Goal: Task Accomplishment & Management: Use online tool/utility

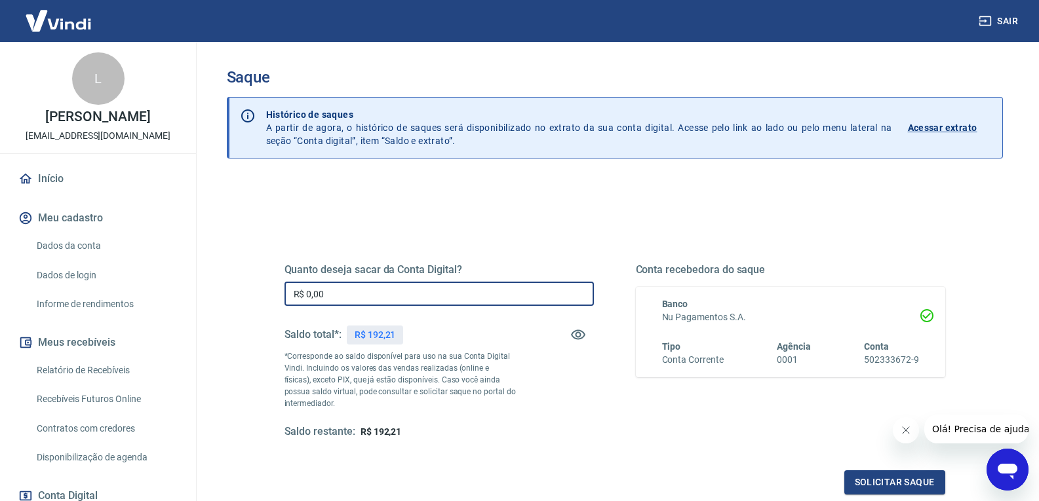
drag, startPoint x: 375, startPoint y: 293, endPoint x: 254, endPoint y: 285, distance: 120.9
click at [256, 285] on div "Quanto deseja sacar da Conta Digital? R$ 0,00 ​ Saldo total*: R$ 192,21 *Corres…" at bounding box center [615, 358] width 724 height 305
type input "R$ 192,21"
drag, startPoint x: 698, startPoint y: 458, endPoint x: 733, endPoint y: 457, distance: 35.4
click at [701, 457] on div "Quanto deseja sacar da Conta Digital? R$ 192,21 ​ Saldo total*: R$ 192,21 *Corr…" at bounding box center [614, 363] width 661 height 263
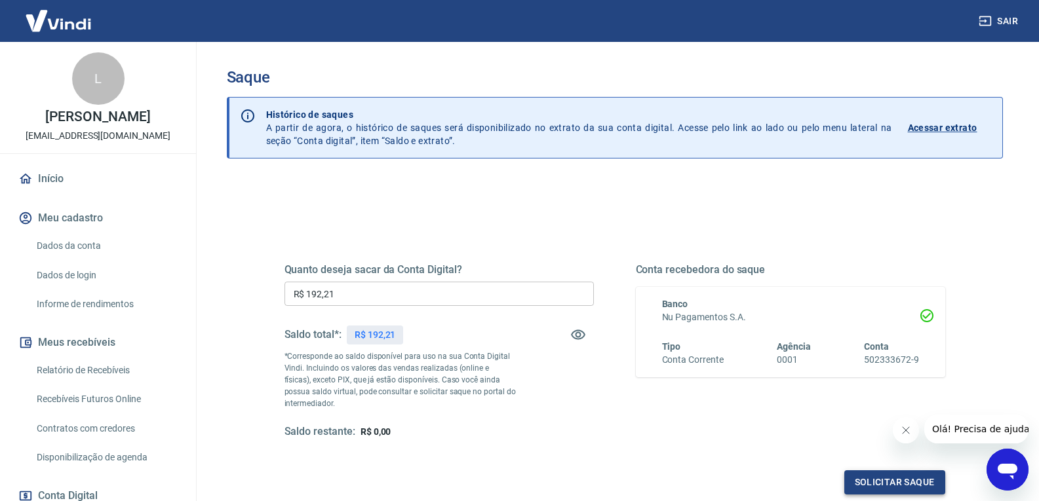
click at [868, 473] on button "Solicitar saque" at bounding box center [894, 483] width 101 height 24
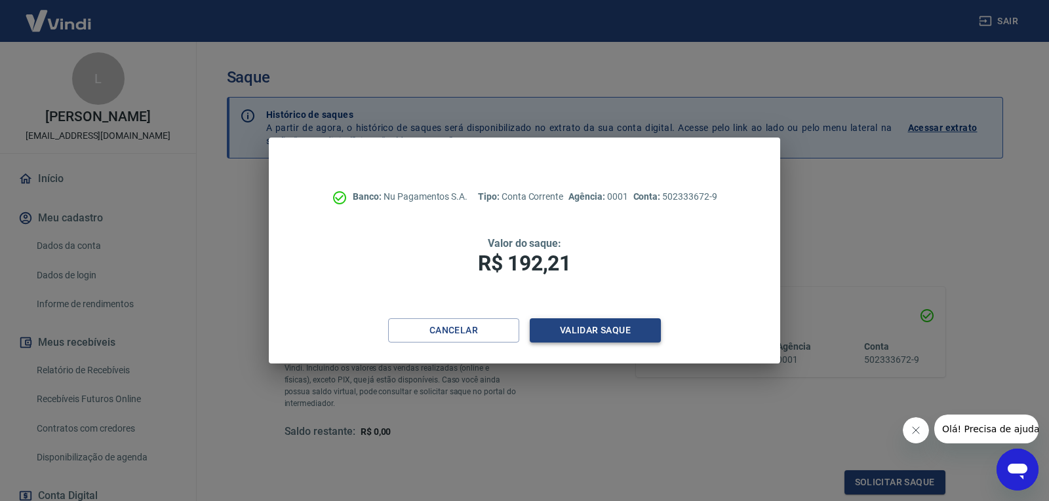
click at [580, 333] on button "Validar saque" at bounding box center [595, 331] width 131 height 24
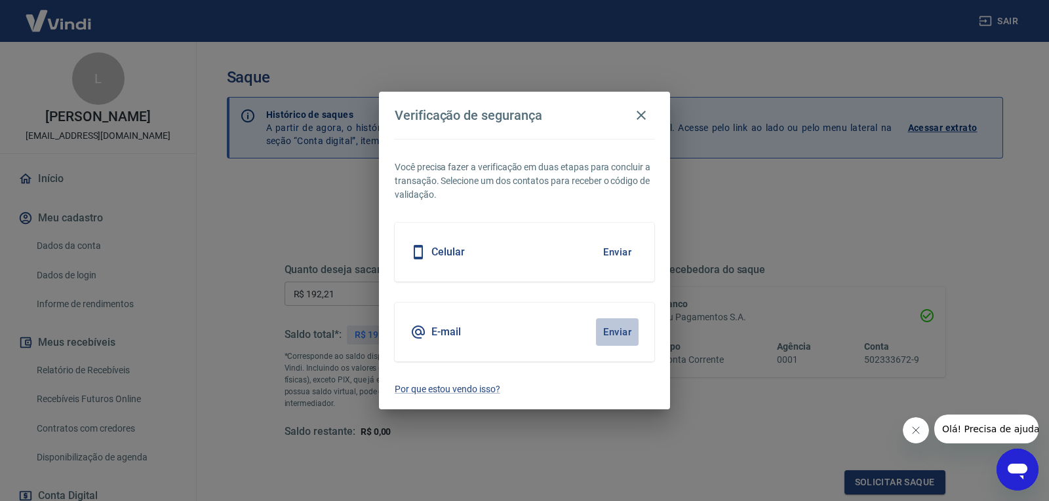
click at [617, 328] on button "Enviar" at bounding box center [617, 333] width 43 height 28
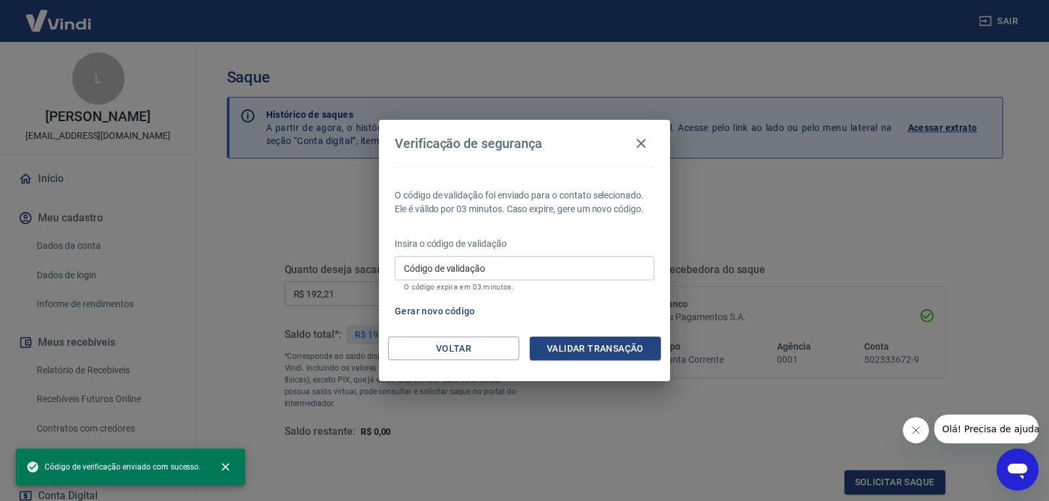
click at [456, 264] on div "Código de validação Código de validação O código expira em 03 minutos." at bounding box center [525, 273] width 260 height 35
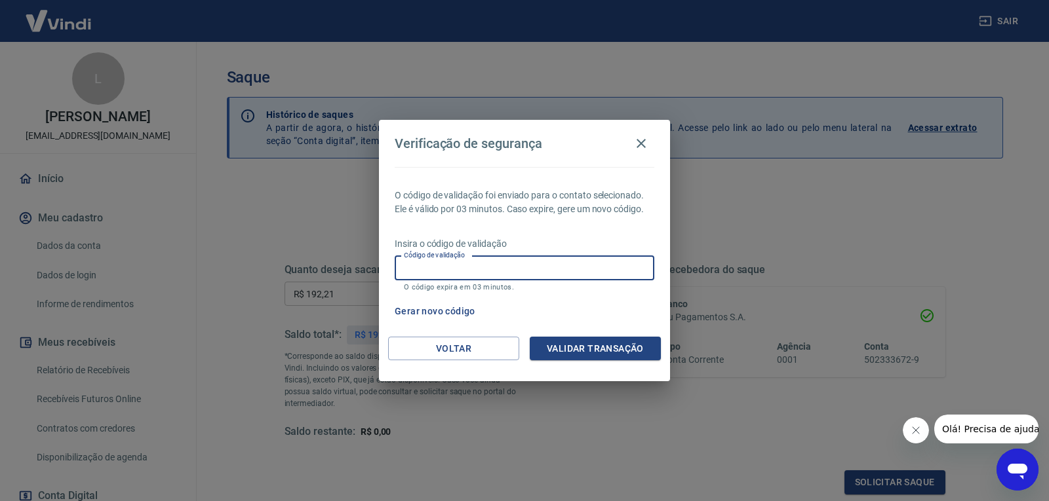
paste input "274379"
type input "274379"
click at [572, 339] on button "Validar transação" at bounding box center [595, 349] width 131 height 24
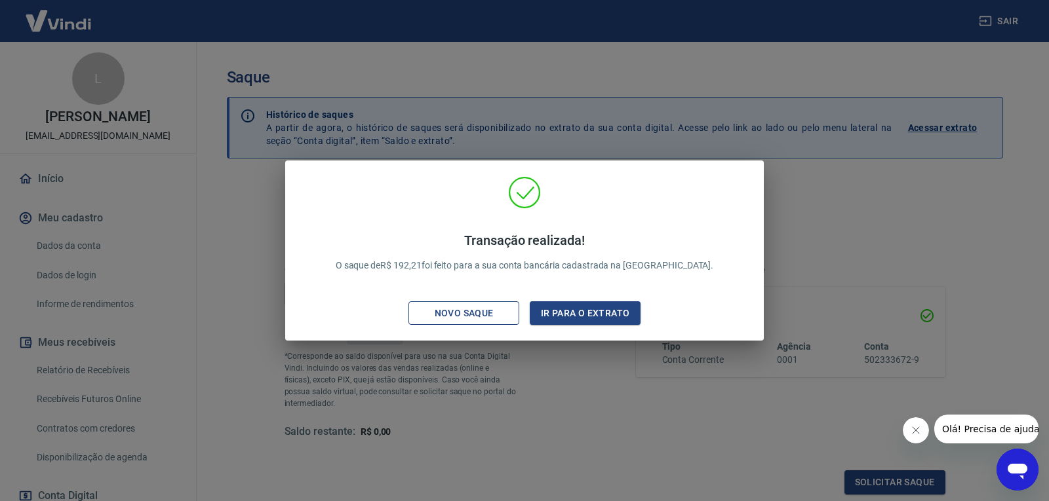
click at [488, 311] on div "Novo saque" at bounding box center [464, 313] width 90 height 16
